Goal: Use online tool/utility: Utilize a website feature to perform a specific function

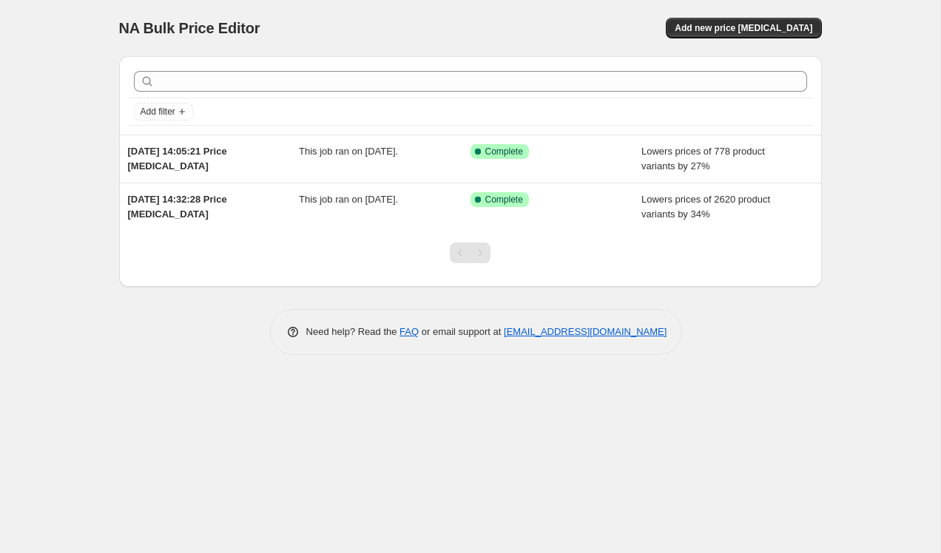
click at [737, 39] on div "NA Bulk Price Editor. This page is ready NA Bulk Price Editor Add new price [ME…" at bounding box center [470, 28] width 703 height 56
click at [747, 34] on button "Add new price [MEDICAL_DATA]" at bounding box center [743, 28] width 155 height 21
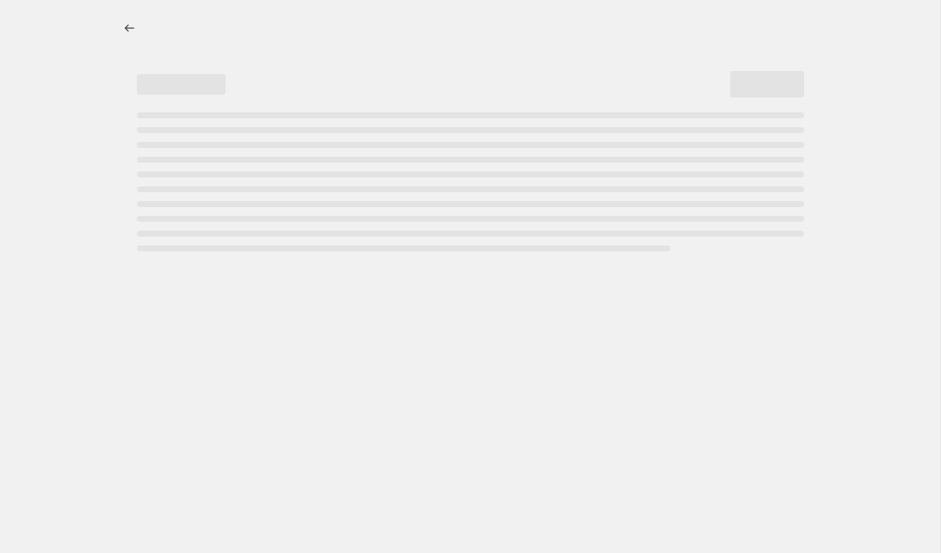
select select "percentage"
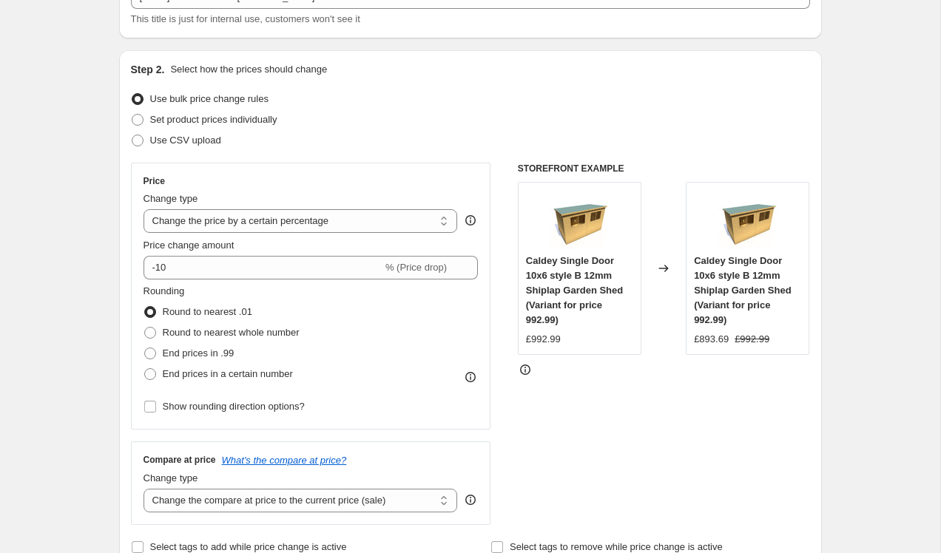
scroll to position [112, 0]
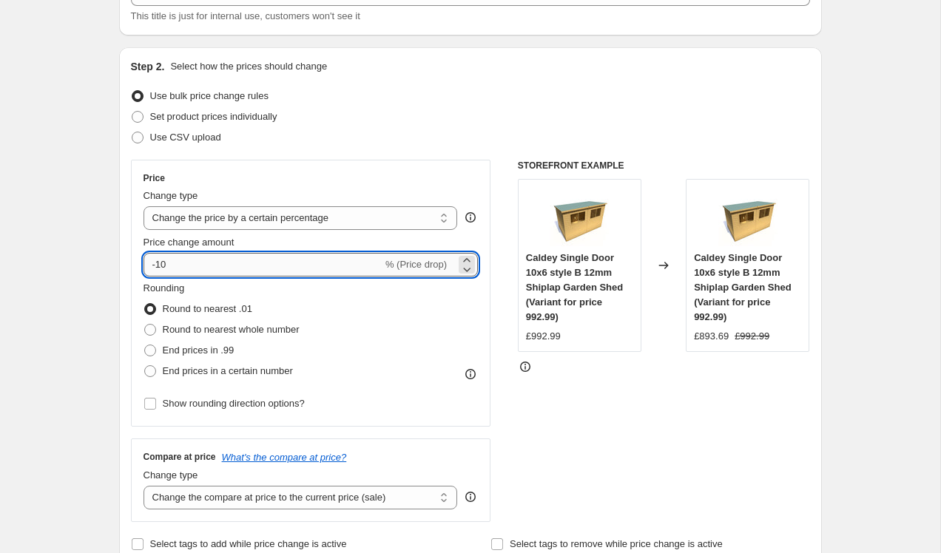
click at [231, 263] on input "-10" at bounding box center [262, 265] width 239 height 24
type input "-1"
type input "-32"
click at [155, 353] on span at bounding box center [150, 351] width 12 height 12
click at [145, 345] on input "End prices in .99" at bounding box center [144, 345] width 1 height 1
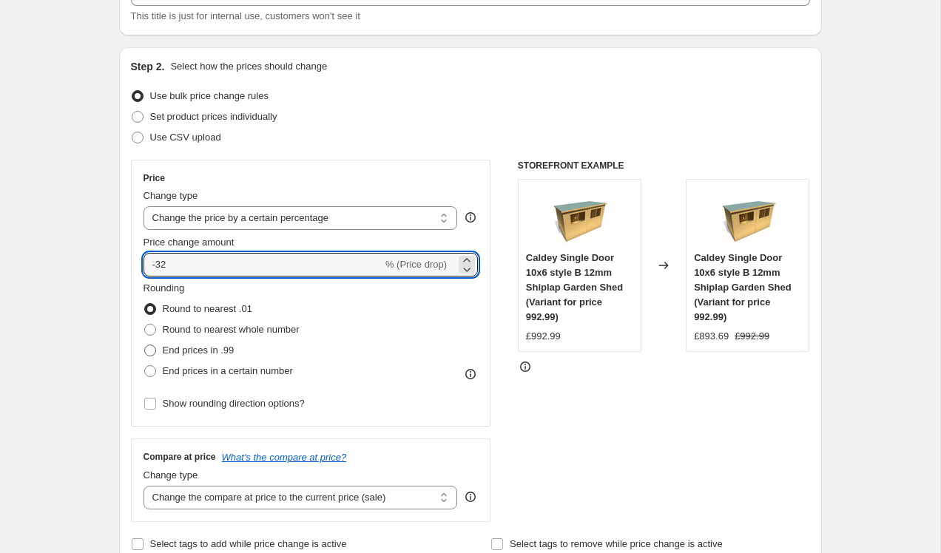
radio input "true"
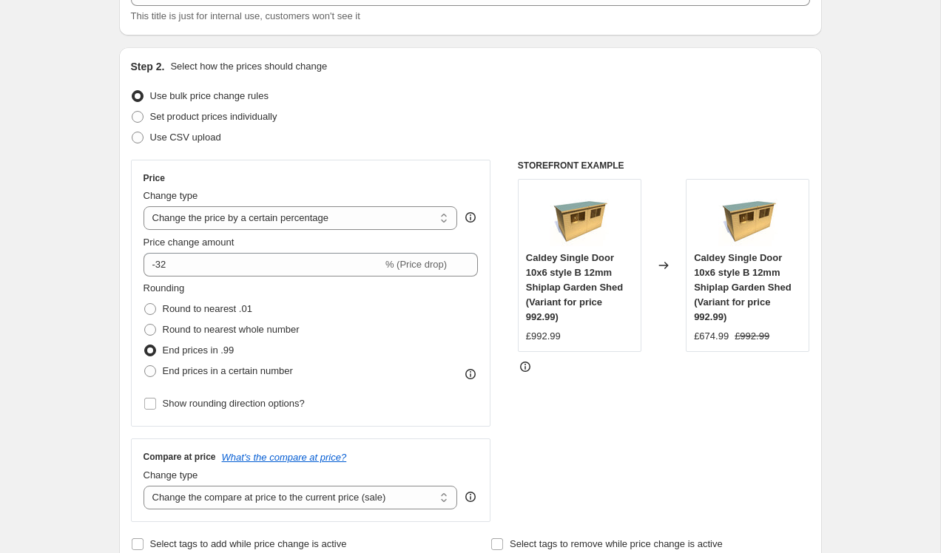
click at [121, 353] on div "Step 2. Select how the prices should change Use bulk price change rules Set pro…" at bounding box center [470, 306] width 703 height 519
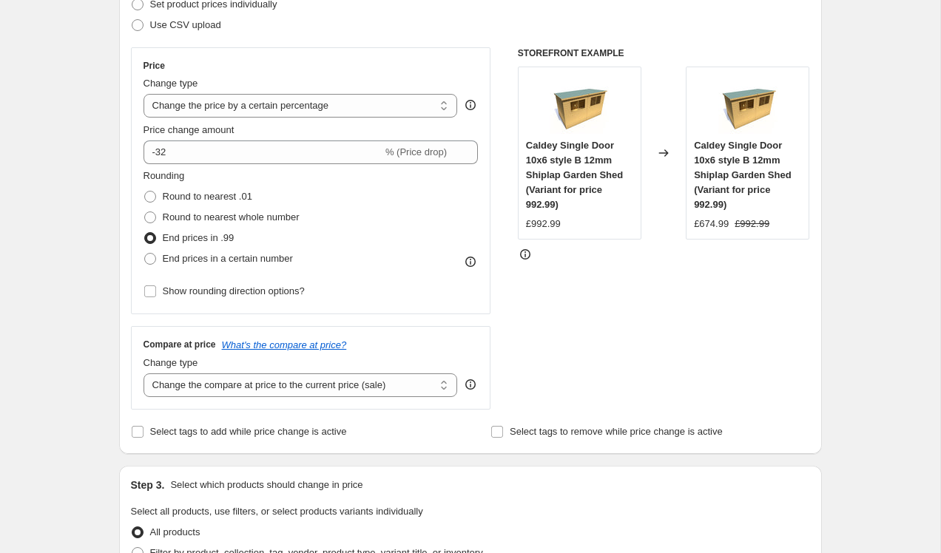
scroll to position [228, 0]
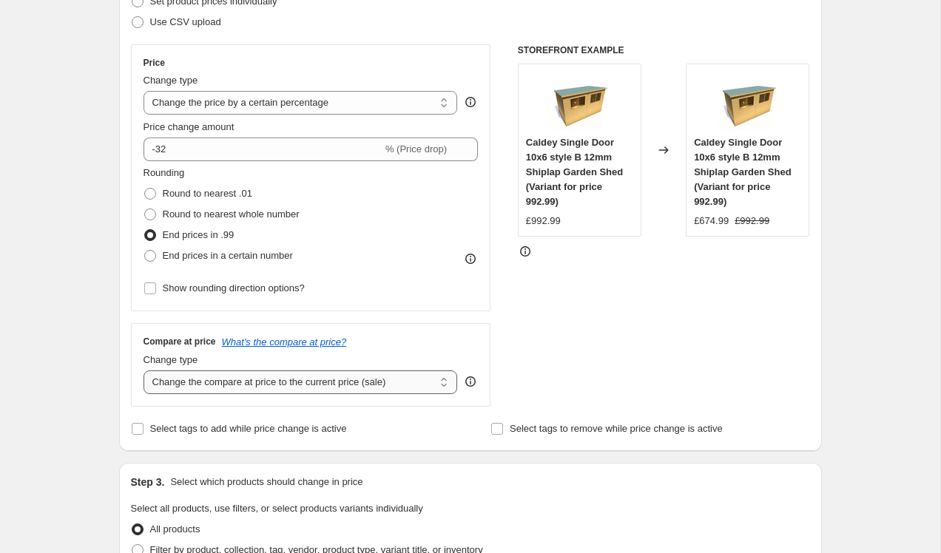
click at [184, 386] on select "Change the compare at price to the current price (sale) Change the compare at p…" at bounding box center [300, 382] width 314 height 24
select select "remove"
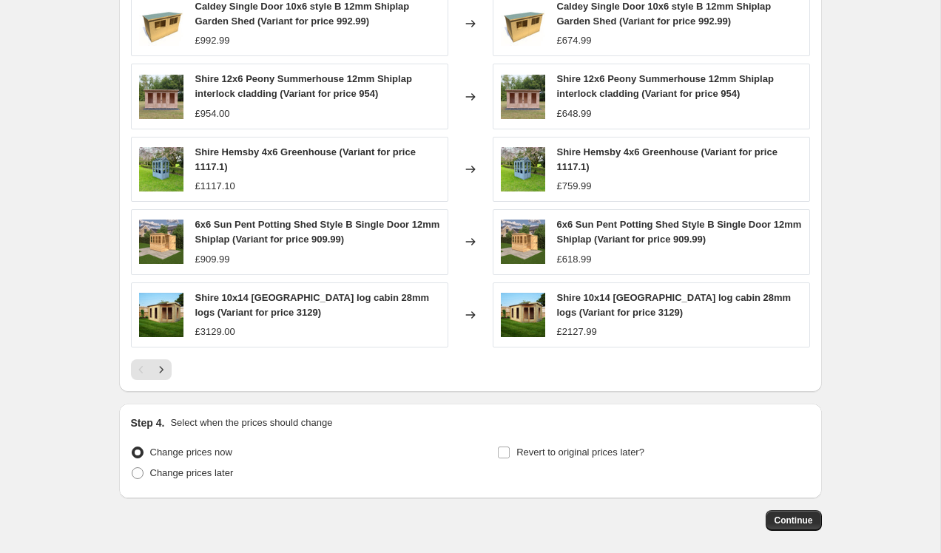
scroll to position [949, 0]
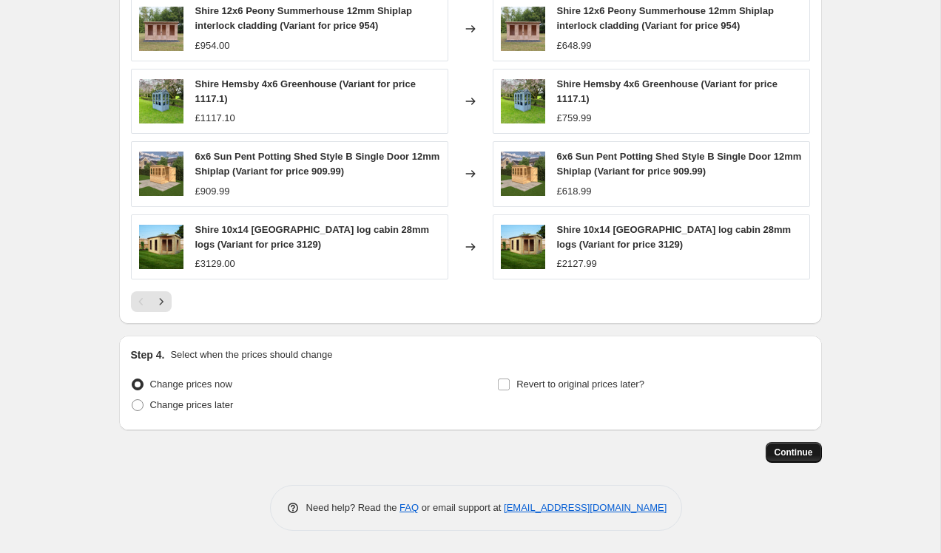
click at [797, 449] on span "Continue" at bounding box center [793, 453] width 38 height 12
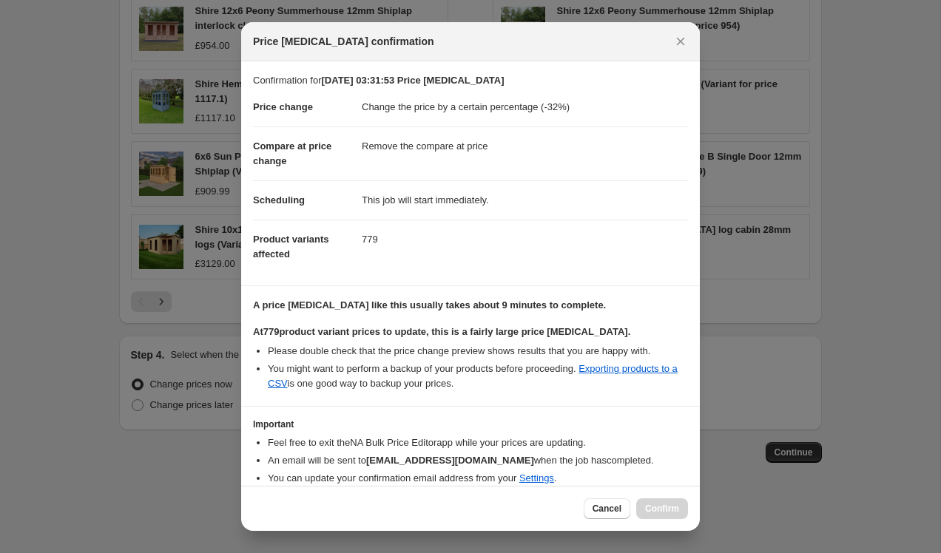
scroll to position [60, 0]
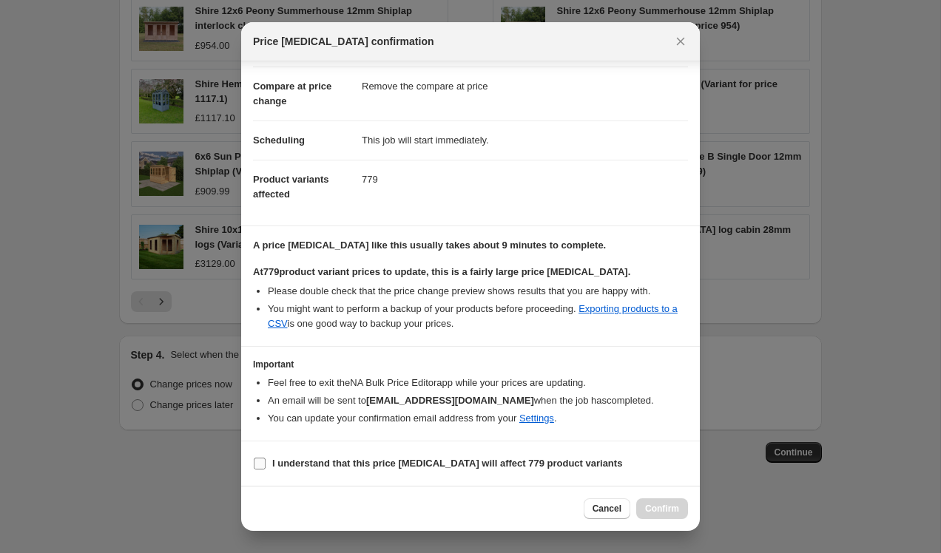
click at [369, 458] on b "I understand that this price [MEDICAL_DATA] will affect 779 product variants" at bounding box center [447, 463] width 350 height 11
click at [265, 458] on input "I understand that this price [MEDICAL_DATA] will affect 779 product variants" at bounding box center [260, 464] width 12 height 12
checkbox input "true"
click at [659, 511] on span "Confirm" at bounding box center [662, 509] width 34 height 12
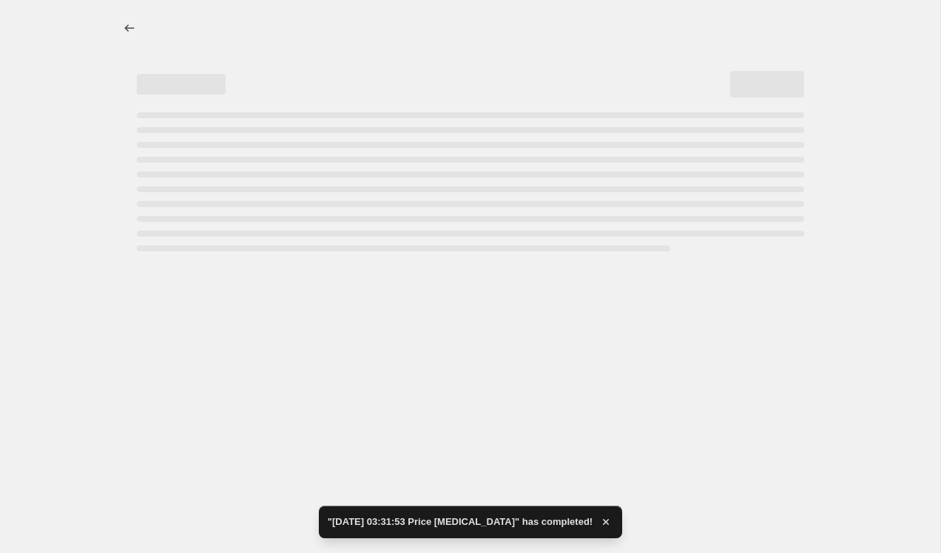
select select "percentage"
select select "remove"
